Goal: Download file/media

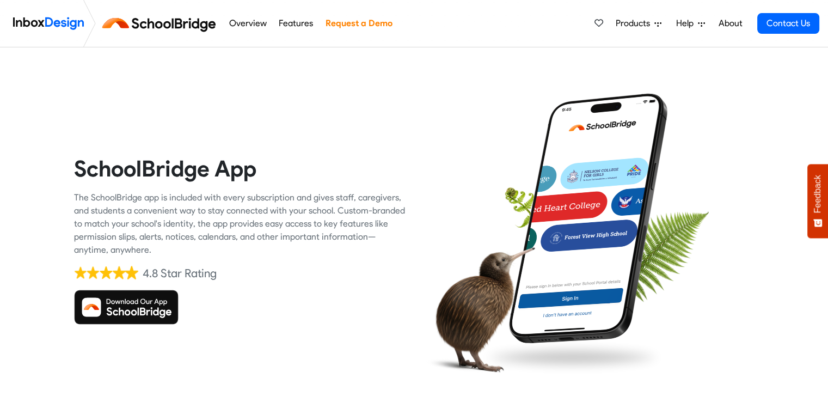
click at [147, 304] on img at bounding box center [126, 307] width 105 height 35
